Goal: Navigation & Orientation: Find specific page/section

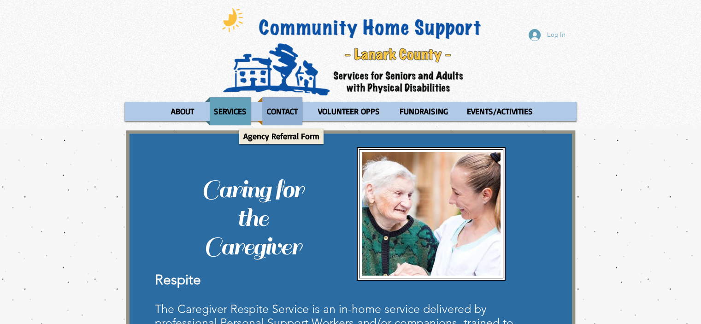
click at [285, 116] on p "CONTACT" at bounding box center [282, 111] width 39 height 28
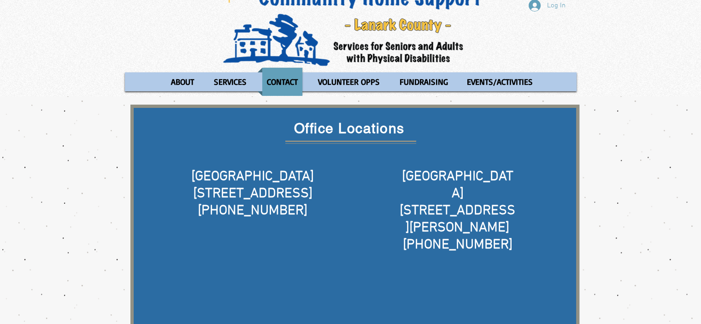
scroll to position [24, 0]
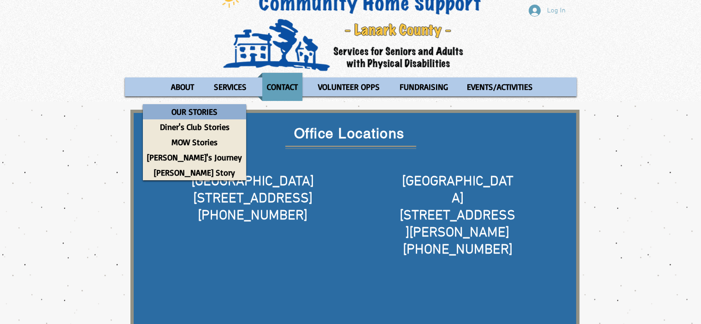
click at [193, 107] on p "OUR STORIES" at bounding box center [194, 111] width 54 height 15
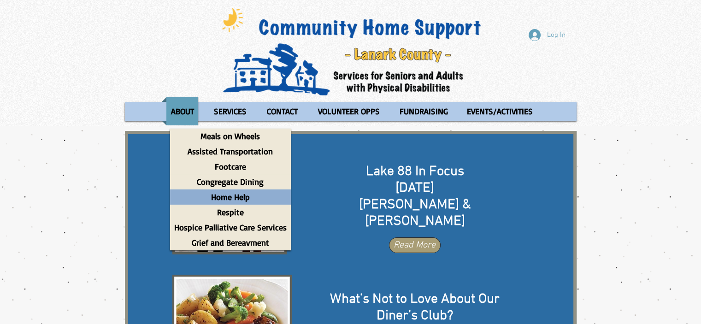
click at [230, 196] on p "Home Help" at bounding box center [230, 196] width 47 height 15
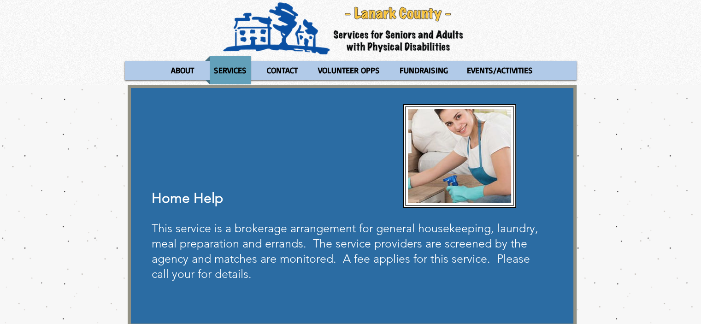
scroll to position [2, 0]
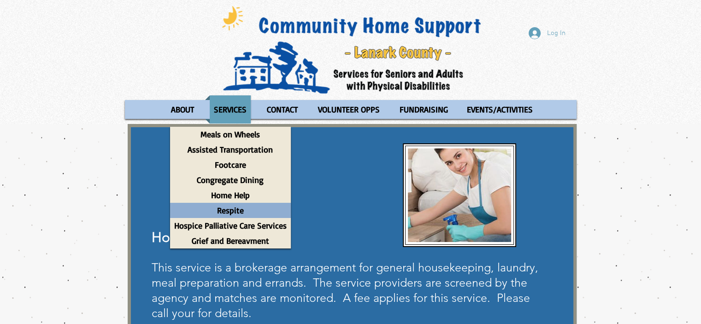
click at [228, 212] on p "Respite" at bounding box center [230, 210] width 35 height 15
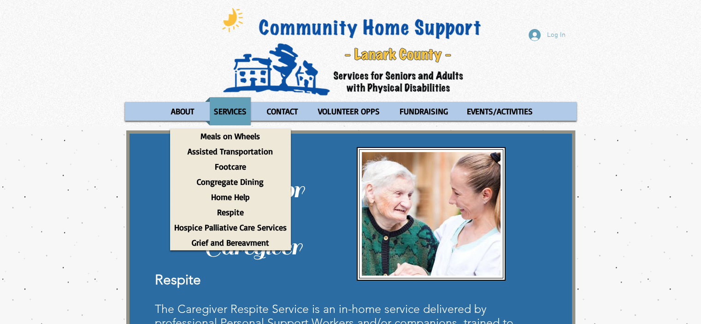
click at [52, 40] on div "Log In ABOUT OUR STORIES Diner's Club Stories MOW Stories [PERSON_NAME]'s Journ…" at bounding box center [350, 63] width 701 height 126
